Goal: Navigation & Orientation: Find specific page/section

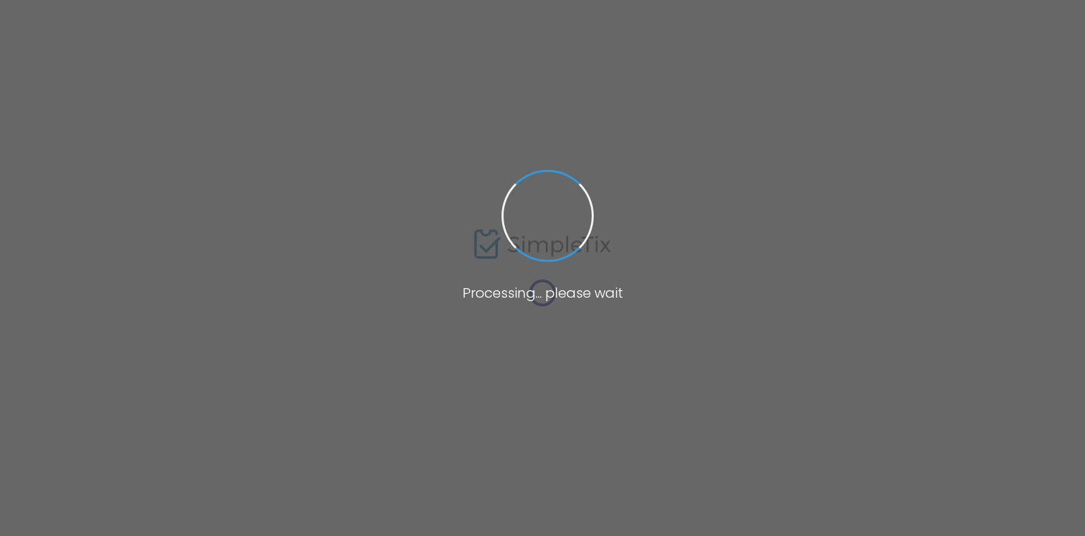
scroll to position [40, 0]
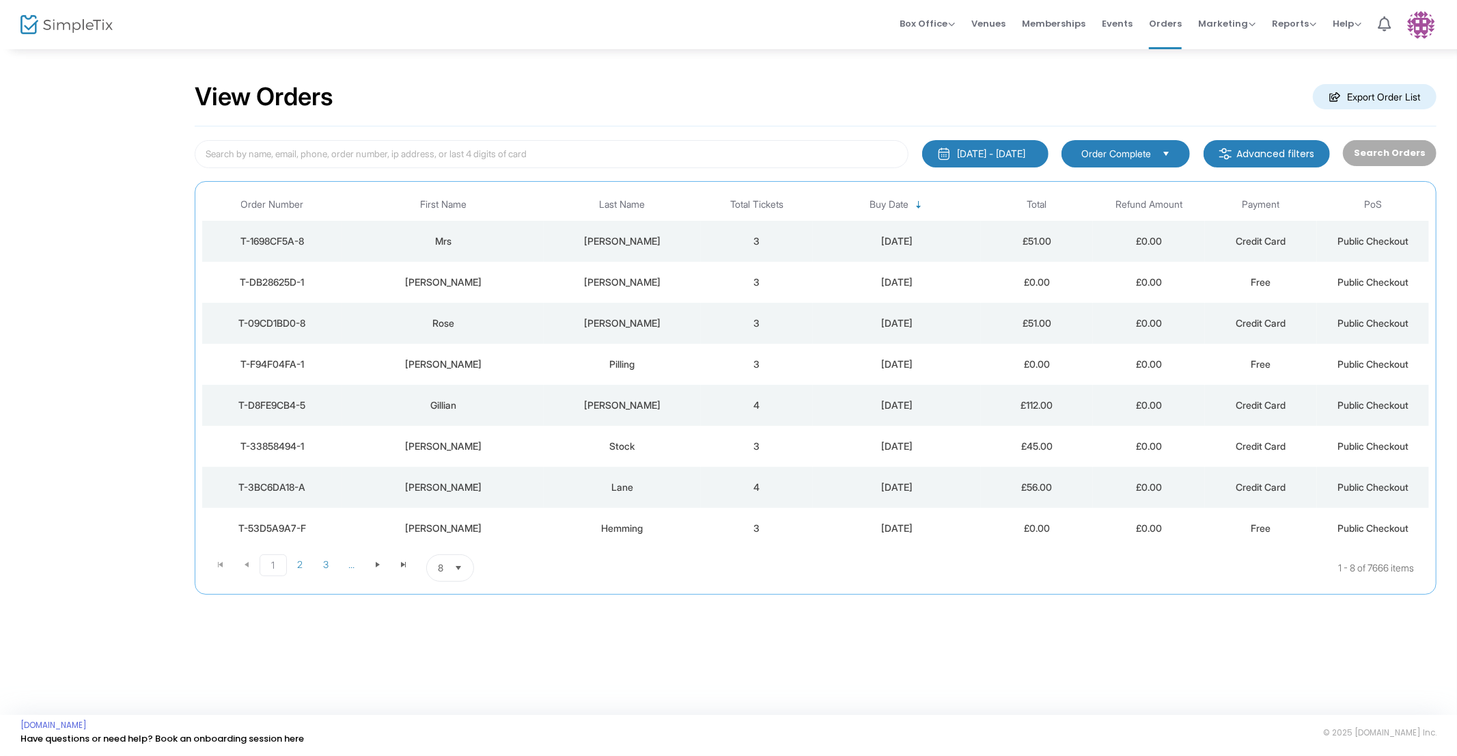
click at [59, 19] on img at bounding box center [66, 25] width 92 height 20
